Goal: Task Accomplishment & Management: Manage account settings

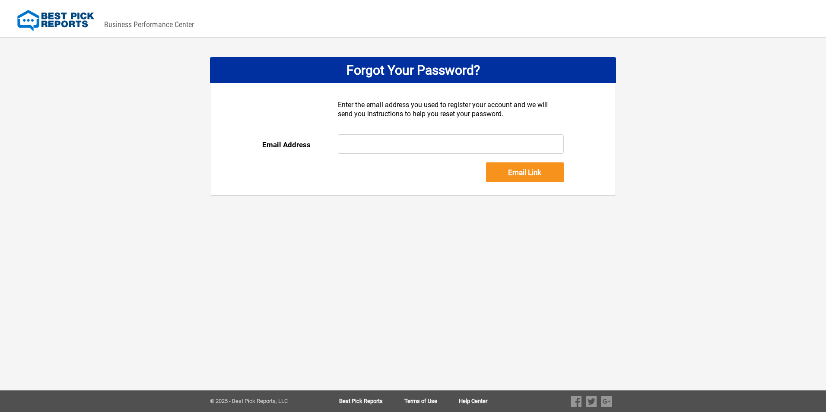
click at [444, 146] on input "text" at bounding box center [451, 143] width 226 height 19
type input "accounting@pioneerroofingcompany.com"
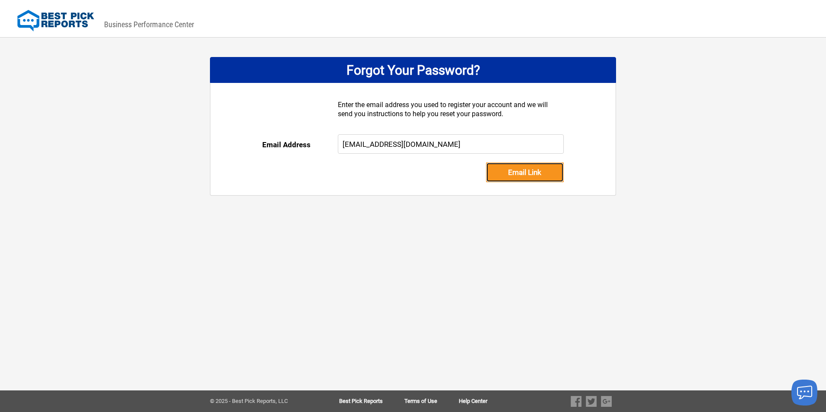
click at [512, 174] on input "Email Link" at bounding box center [525, 172] width 78 height 20
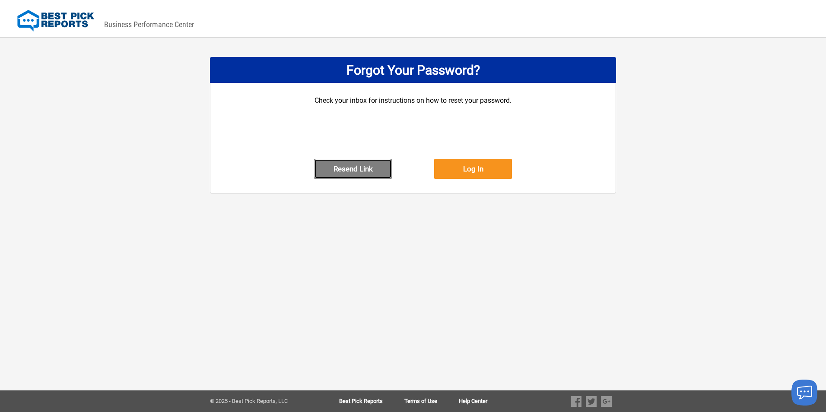
click at [353, 175] on button "Resend Link" at bounding box center [353, 169] width 78 height 20
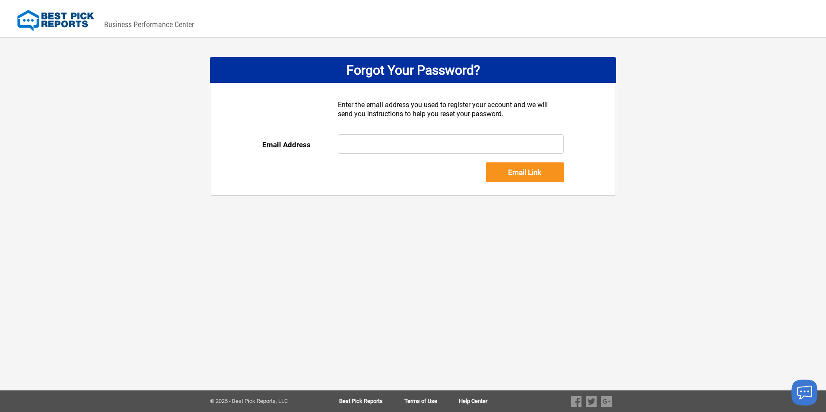
click at [378, 150] on input "text" at bounding box center [451, 143] width 226 height 19
type input "kgreenbaum@pioneerroofingcompany.com"
click at [526, 176] on input "Email Link" at bounding box center [525, 172] width 78 height 20
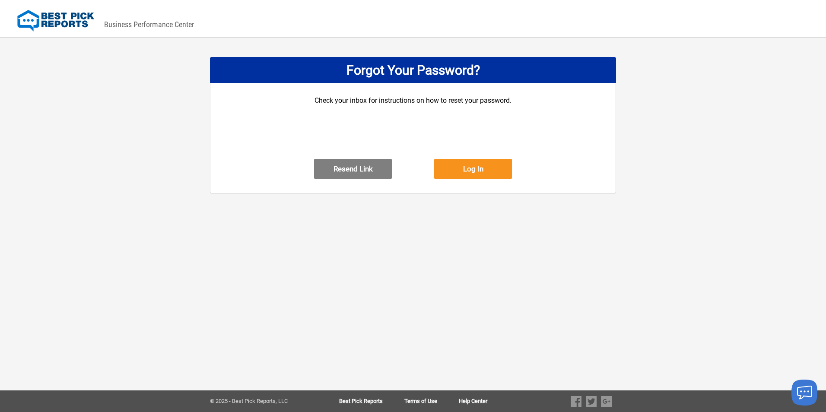
click at [571, 289] on div "DASHBOARD PREVIEW DASHBOARD PREVIEW You are viewing this company dashboard as a…" at bounding box center [413, 206] width 826 height 412
click at [476, 179] on button "Log In" at bounding box center [473, 169] width 78 height 20
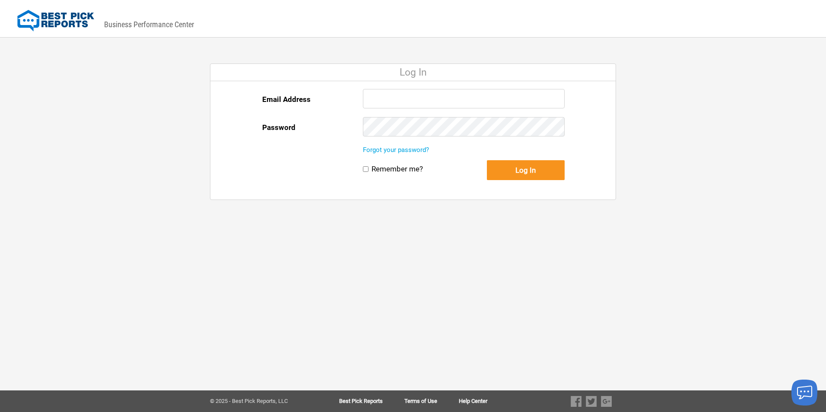
click at [398, 100] on input "Email Address" at bounding box center [464, 98] width 202 height 19
type input "[EMAIL_ADDRESS][DOMAIN_NAME]"
drag, startPoint x: 486, startPoint y: 99, endPoint x: 234, endPoint y: 100, distance: 252.3
click at [234, 100] on div "Email Address accounting@pioneerroofingcompany.com Password Forgot your passwor…" at bounding box center [413, 140] width 406 height 118
drag, startPoint x: 610, startPoint y: 120, endPoint x: 520, endPoint y: 120, distance: 89.4
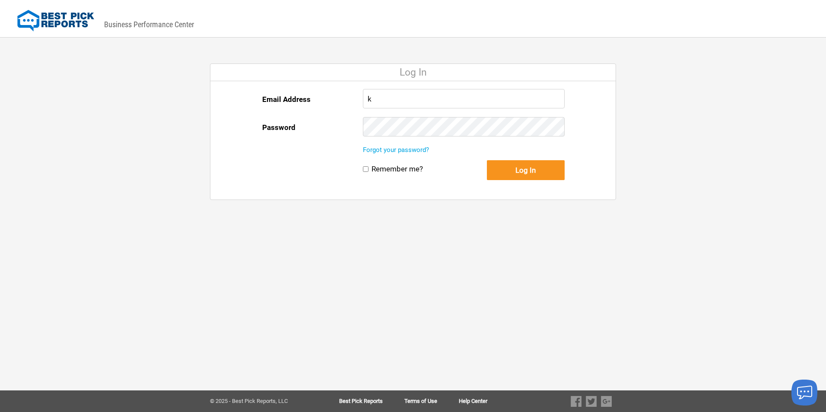
click at [609, 120] on div "Email Address k Password Forgot your password? Remember me? Log In Remember me?…" at bounding box center [413, 140] width 406 height 118
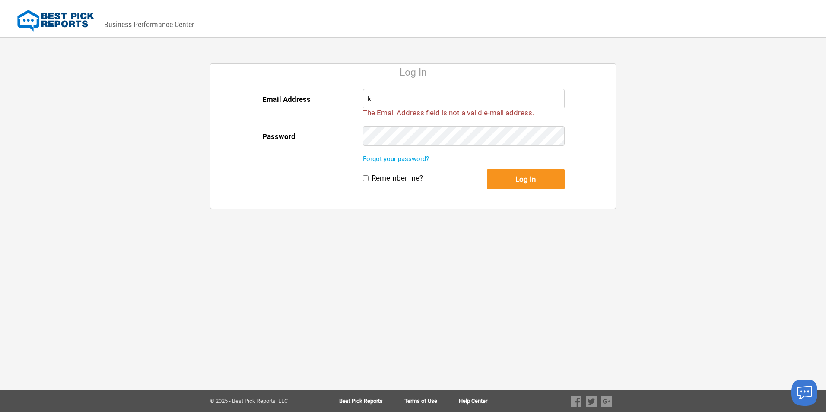
click at [383, 97] on input "k" at bounding box center [464, 98] width 202 height 19
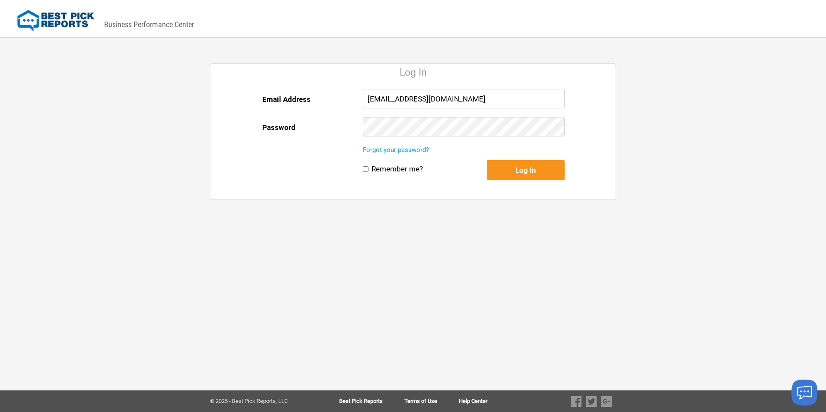
type input "accounting@pioneerroofingcompany.com"
click at [487, 160] on button "Log In" at bounding box center [526, 170] width 78 height 20
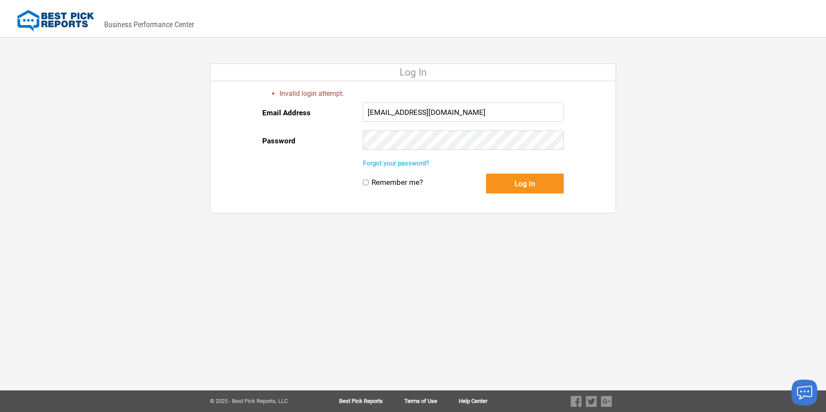
click at [486, 174] on button "Log In" at bounding box center [525, 184] width 78 height 20
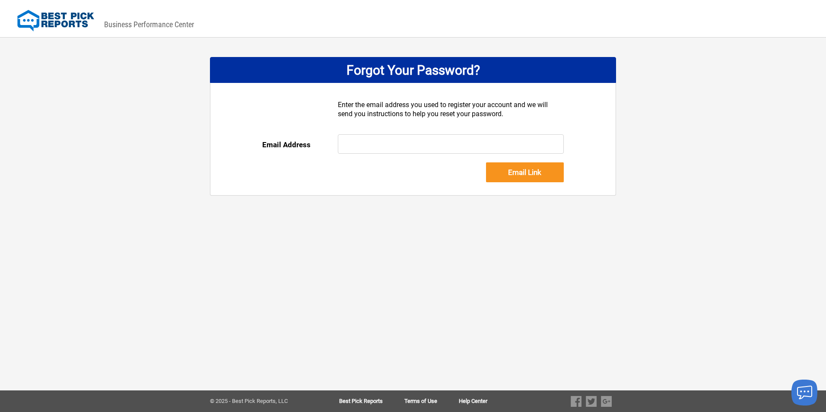
click at [374, 147] on input "text" at bounding box center [451, 143] width 226 height 19
type input "[EMAIL_ADDRESS][DOMAIN_NAME]"
click at [524, 172] on input "Email Link" at bounding box center [525, 172] width 78 height 20
